Goal: Navigation & Orientation: Find specific page/section

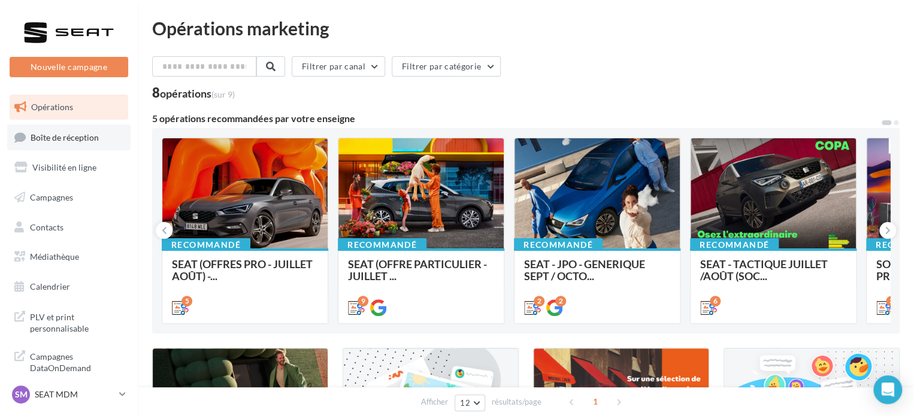
click at [74, 146] on link "Boîte de réception" at bounding box center [68, 138] width 123 height 26
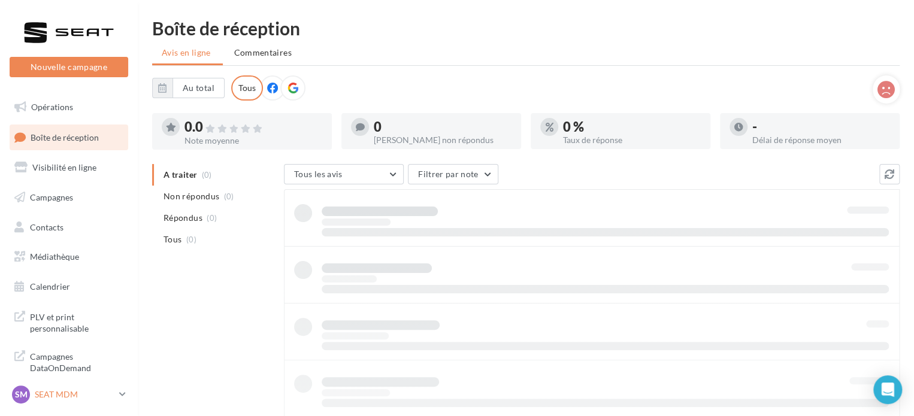
click at [125, 398] on icon at bounding box center [122, 394] width 7 height 10
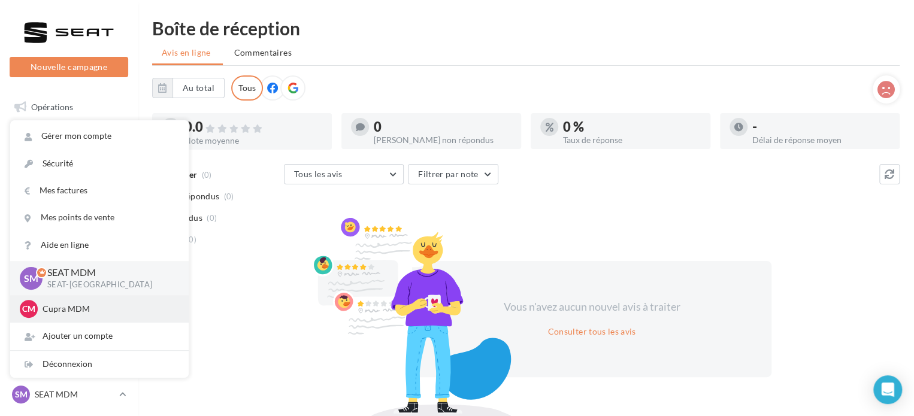
click at [93, 317] on div "CM [PERSON_NAME] MDM cupra_montdemarsan" at bounding box center [99, 309] width 159 height 18
